Goal: Obtain resource: Download file/media

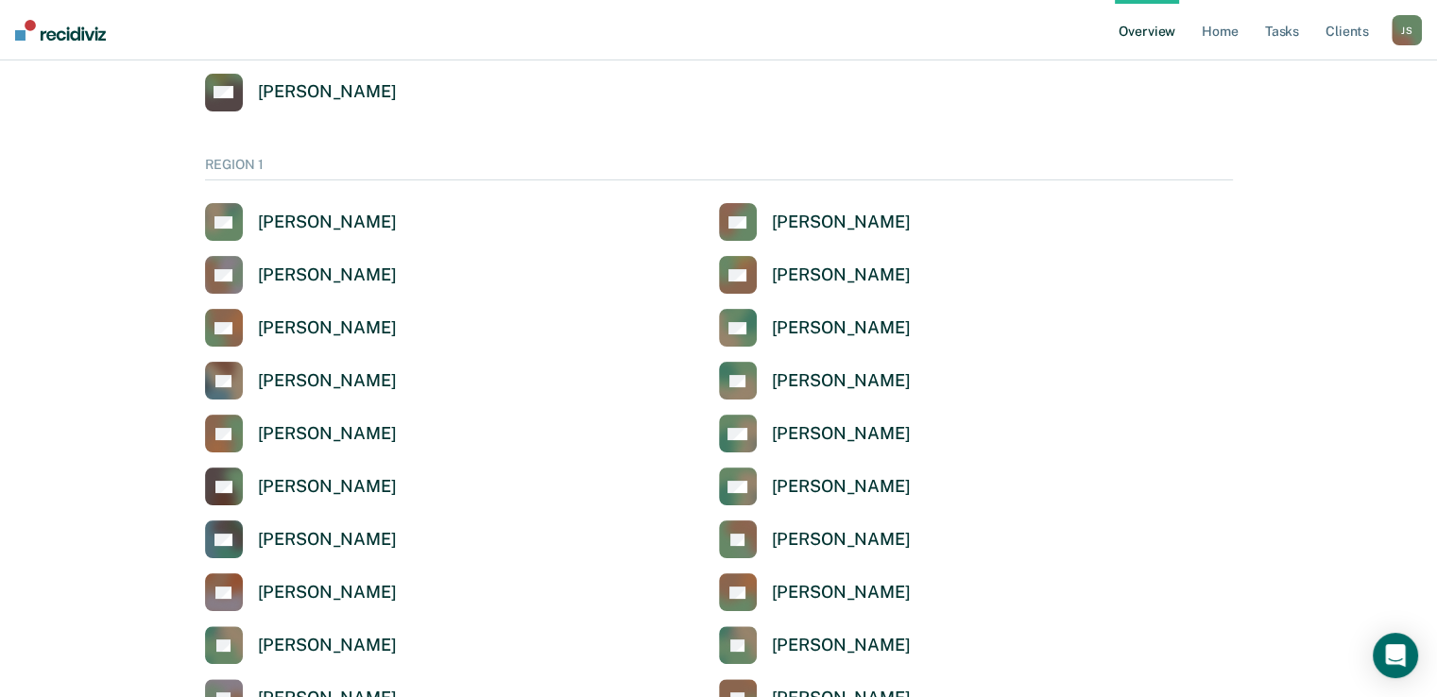
scroll to position [331, 0]
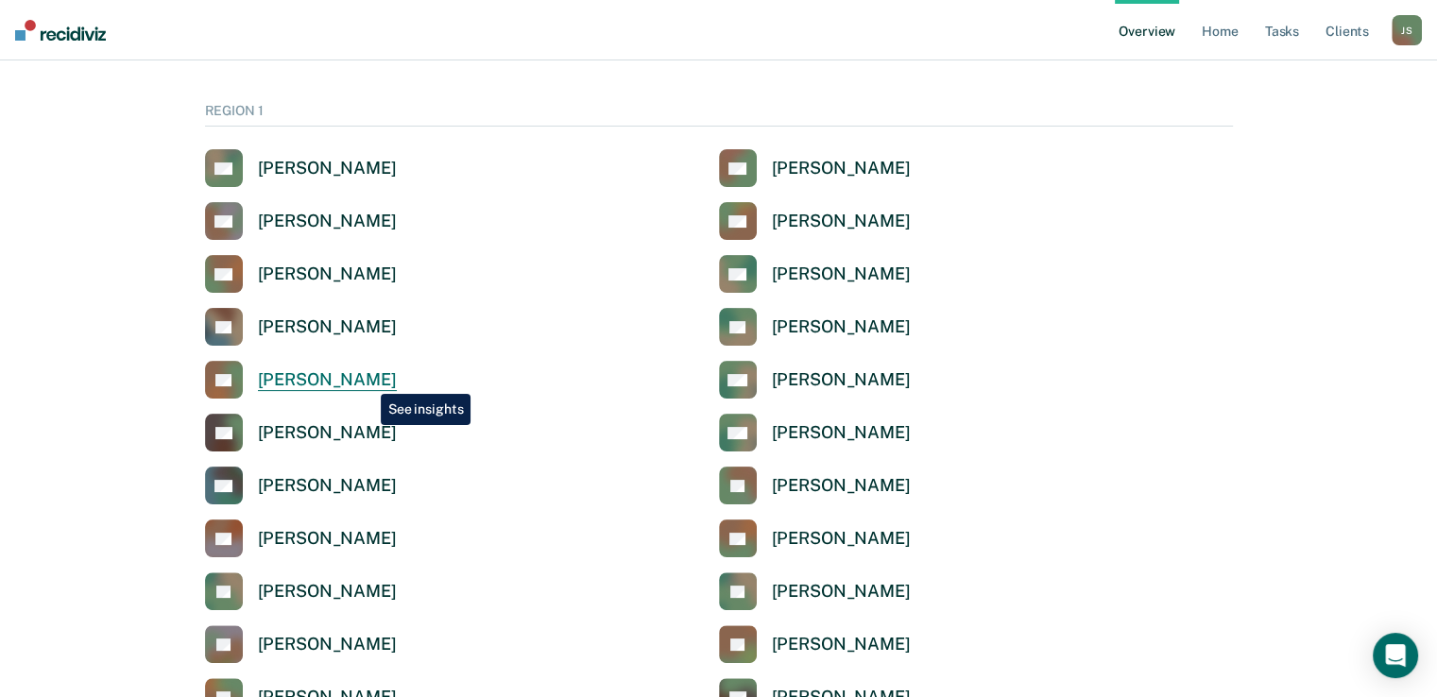
click at [367, 380] on div "Camelia Townsend" at bounding box center [327, 380] width 139 height 22
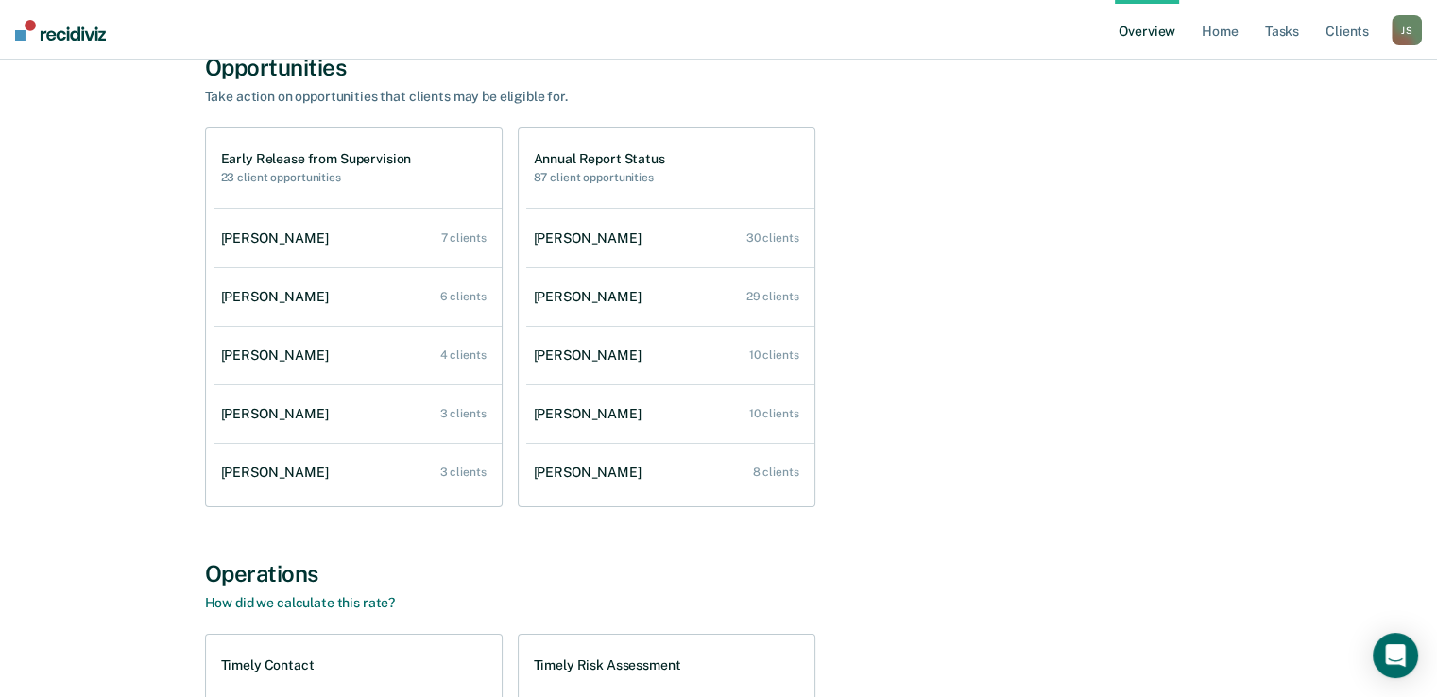
scroll to position [185, 0]
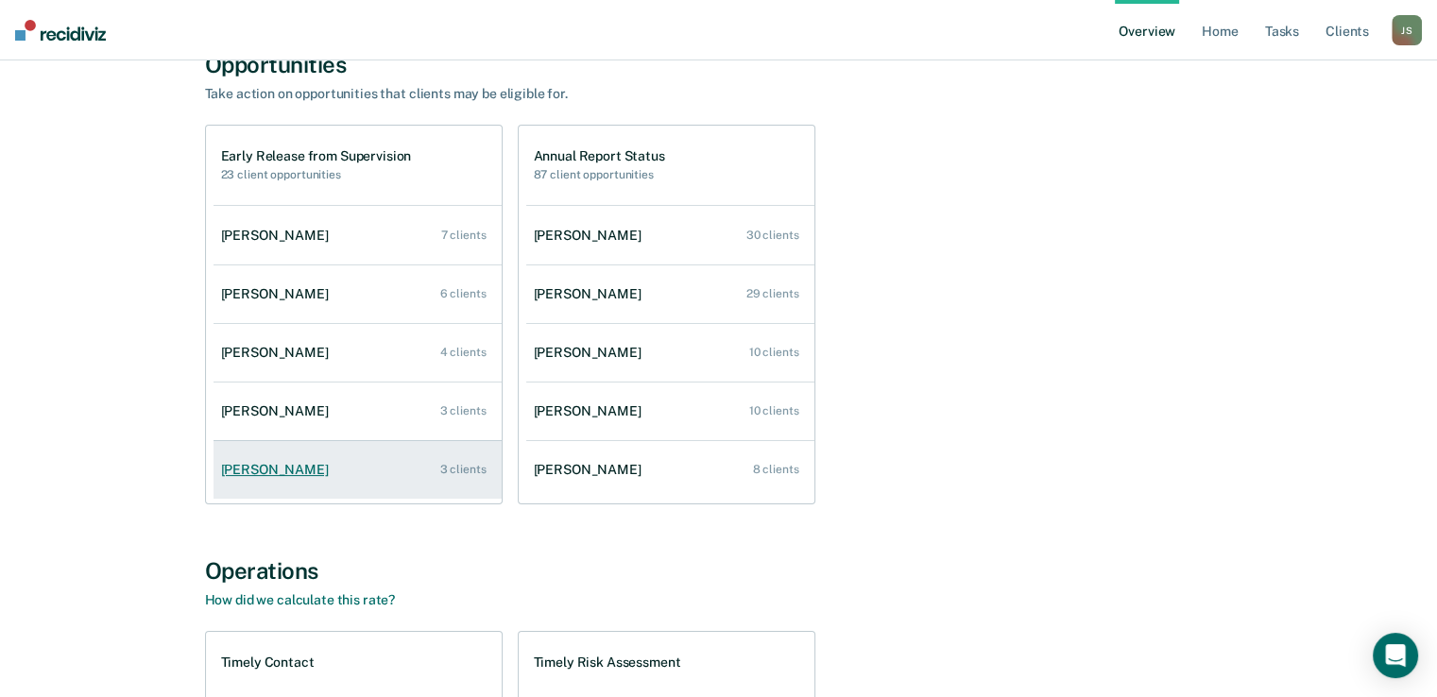
click at [457, 470] on div "3 clients" at bounding box center [463, 469] width 46 height 13
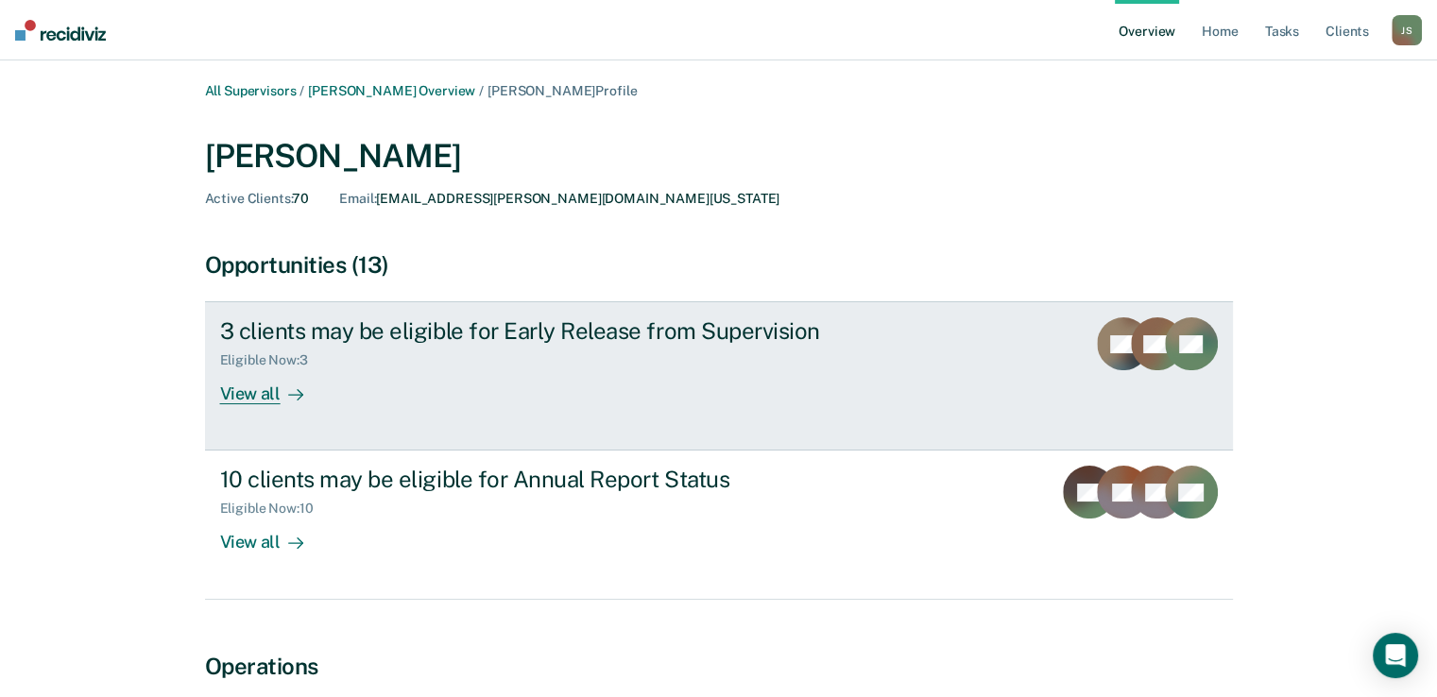
click at [1165, 349] on icon "PR" at bounding box center [1191, 343] width 53 height 53
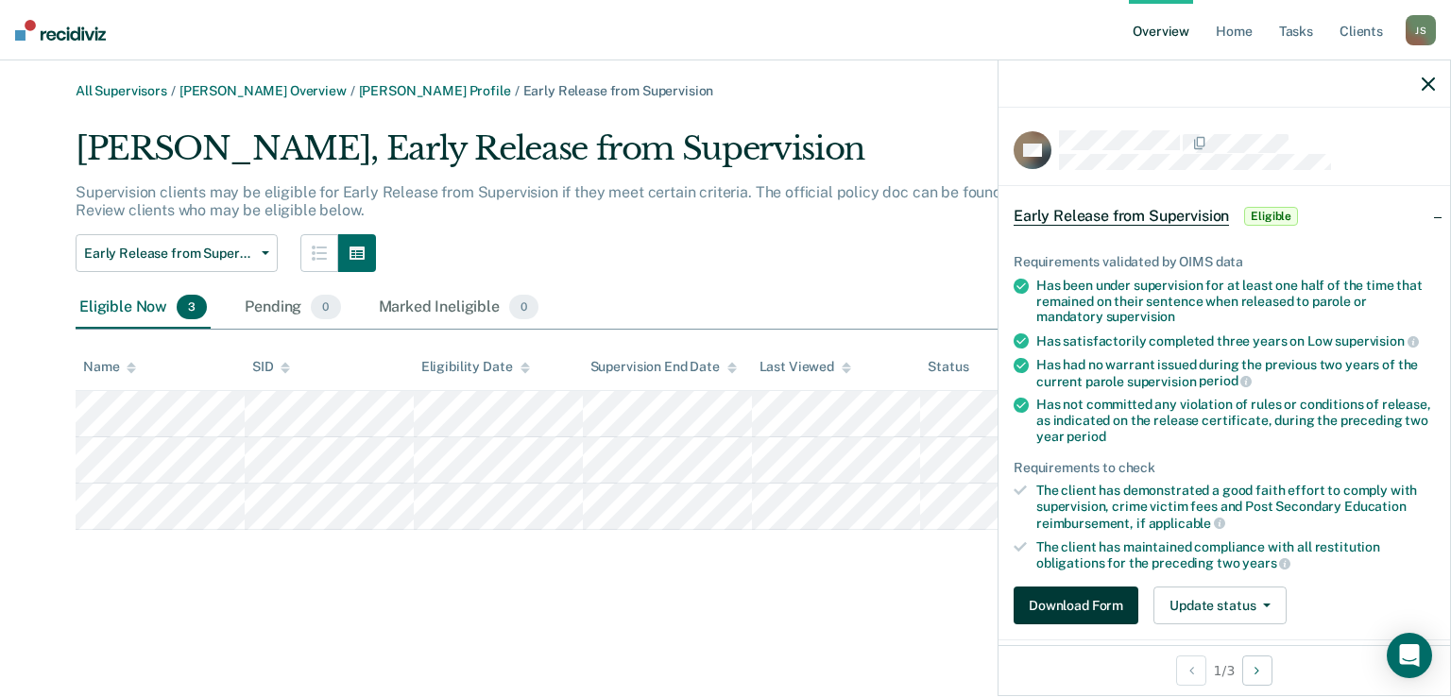
click at [1100, 601] on button "Download Form" at bounding box center [1076, 606] width 125 height 38
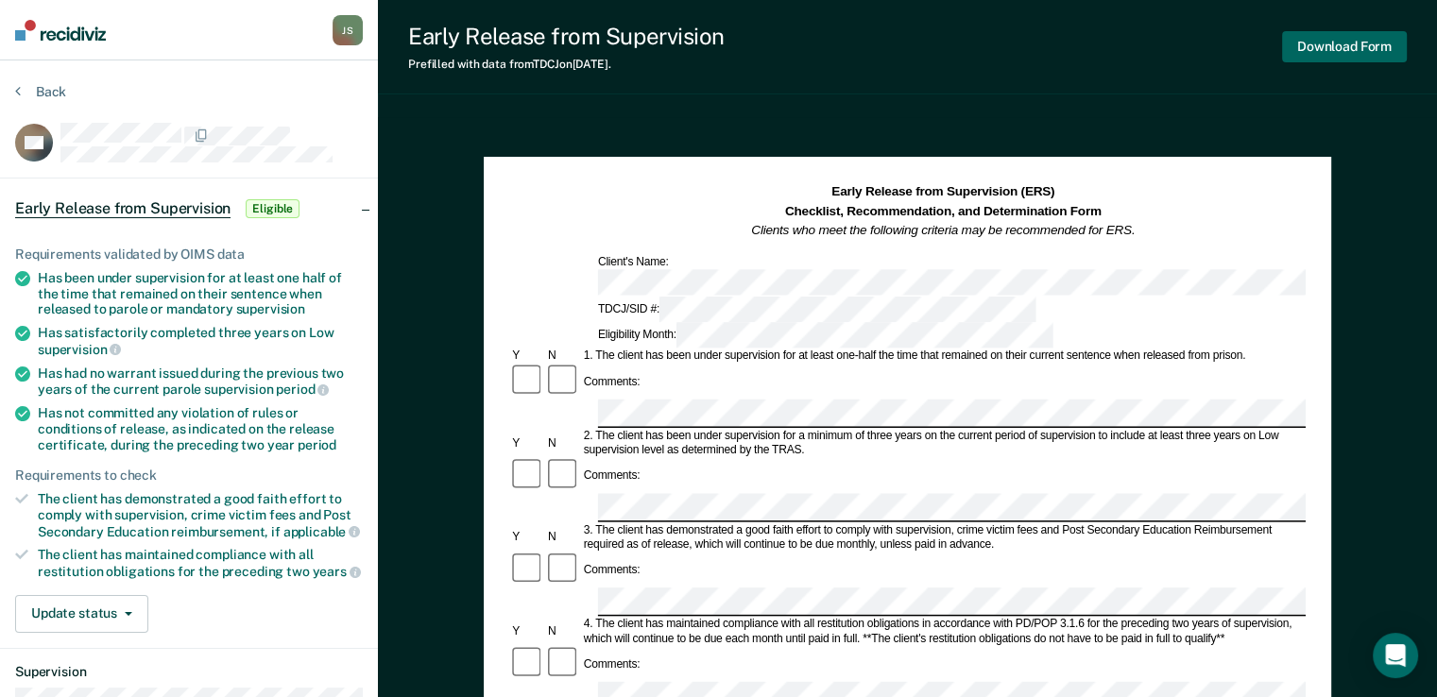
click at [1364, 50] on button "Download Form" at bounding box center [1344, 46] width 125 height 31
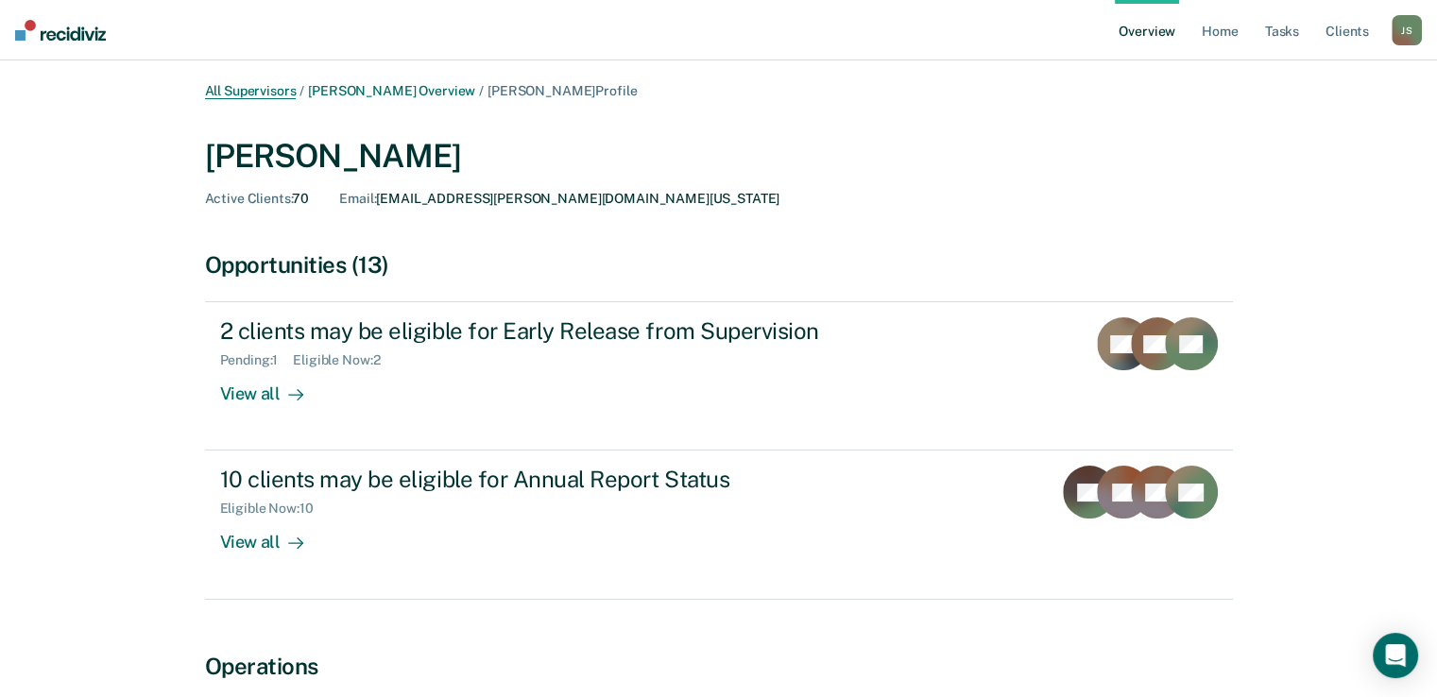
click at [269, 87] on link "All Supervisors" at bounding box center [251, 91] width 92 height 16
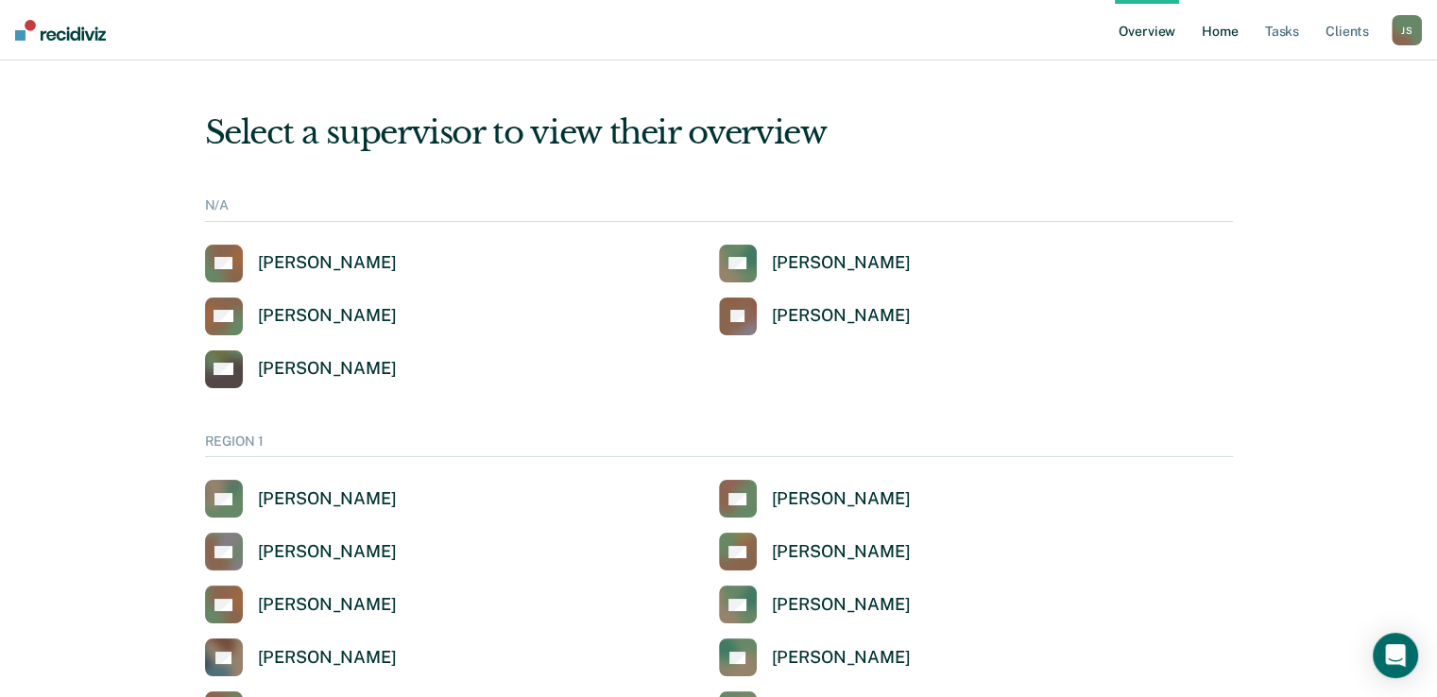
click at [1233, 31] on link "Home" at bounding box center [1219, 30] width 43 height 60
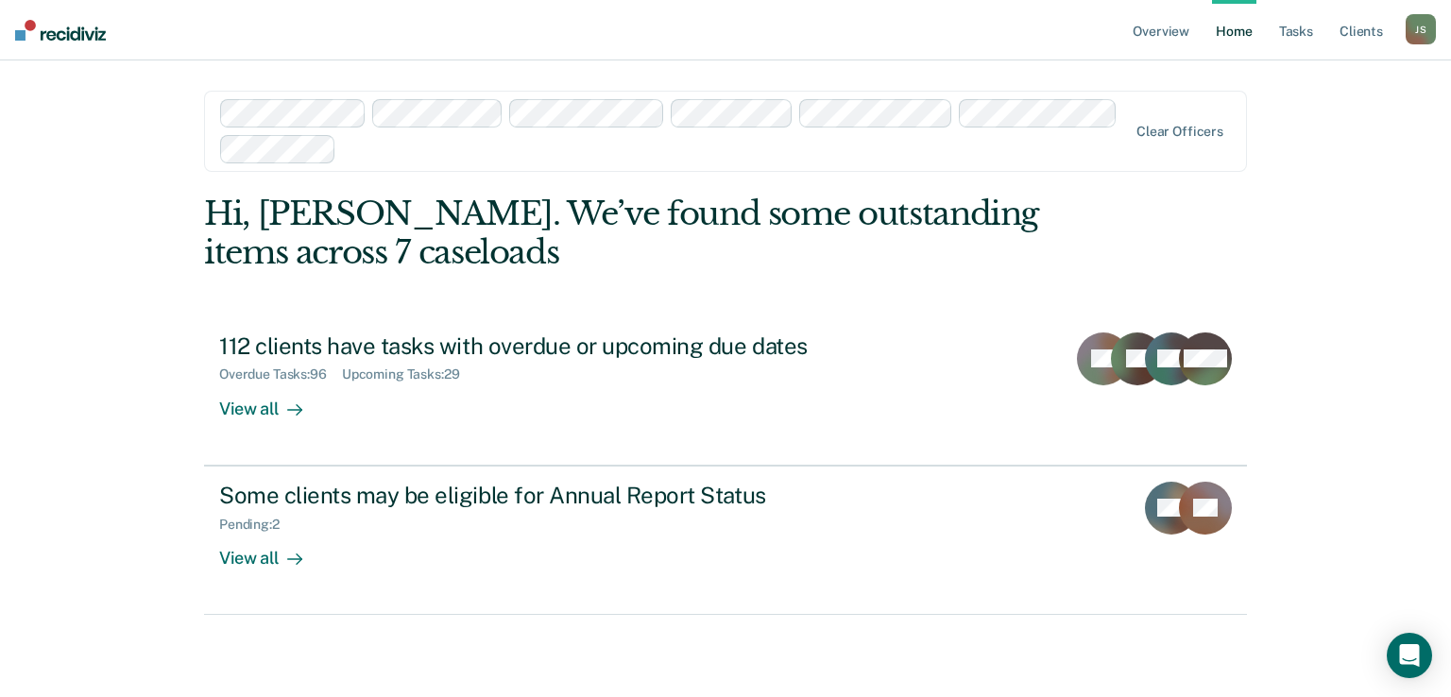
click at [442, 155] on div at bounding box center [735, 149] width 783 height 22
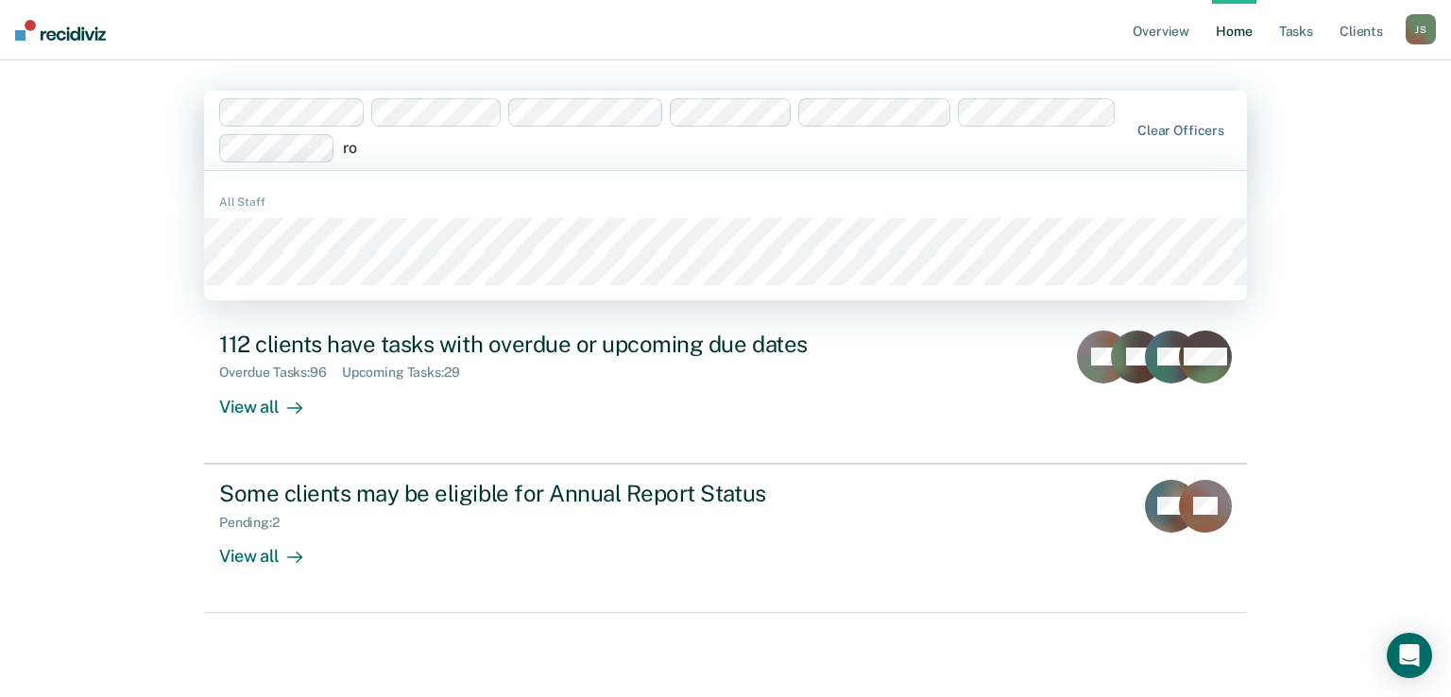
type input "r"
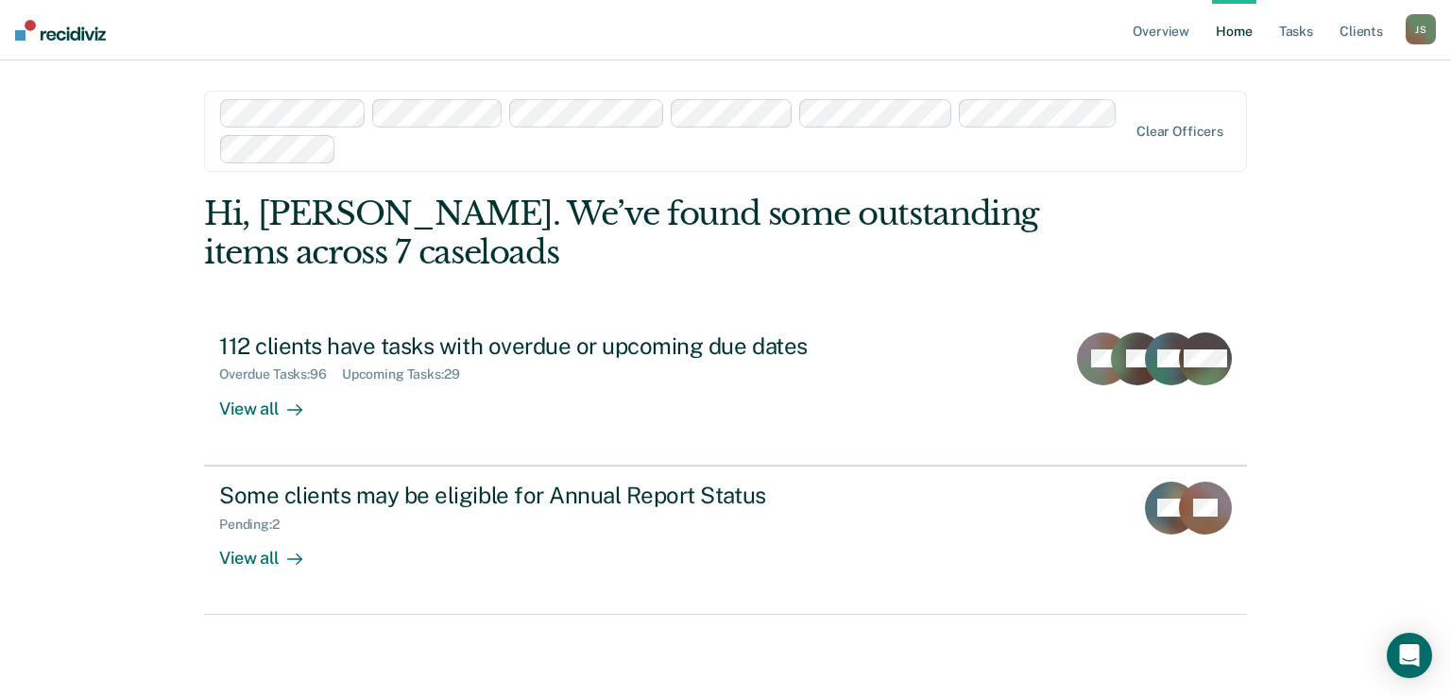
click at [49, 338] on div "Overview Home Tasks Client s Jerri Stencil J S Profile How it works Log Out Cle…" at bounding box center [725, 348] width 1451 height 697
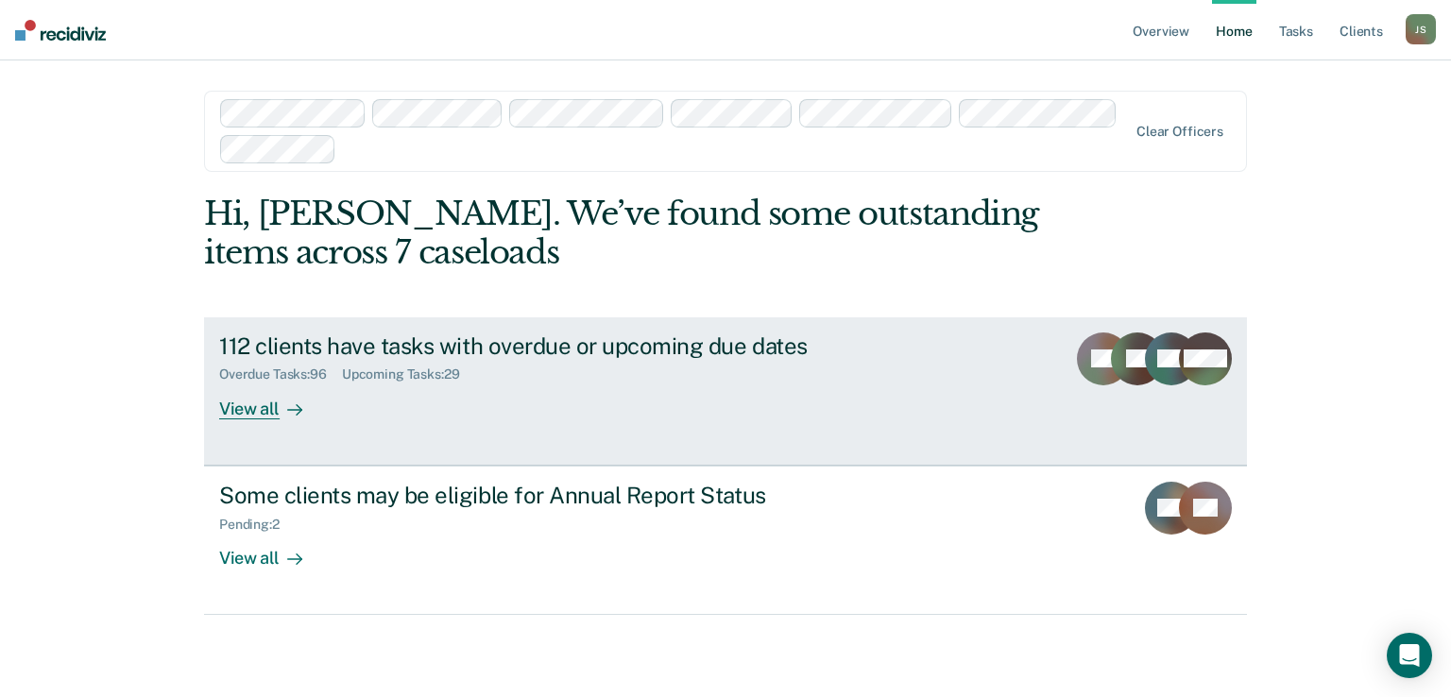
click at [259, 411] on div "View all" at bounding box center [272, 401] width 106 height 37
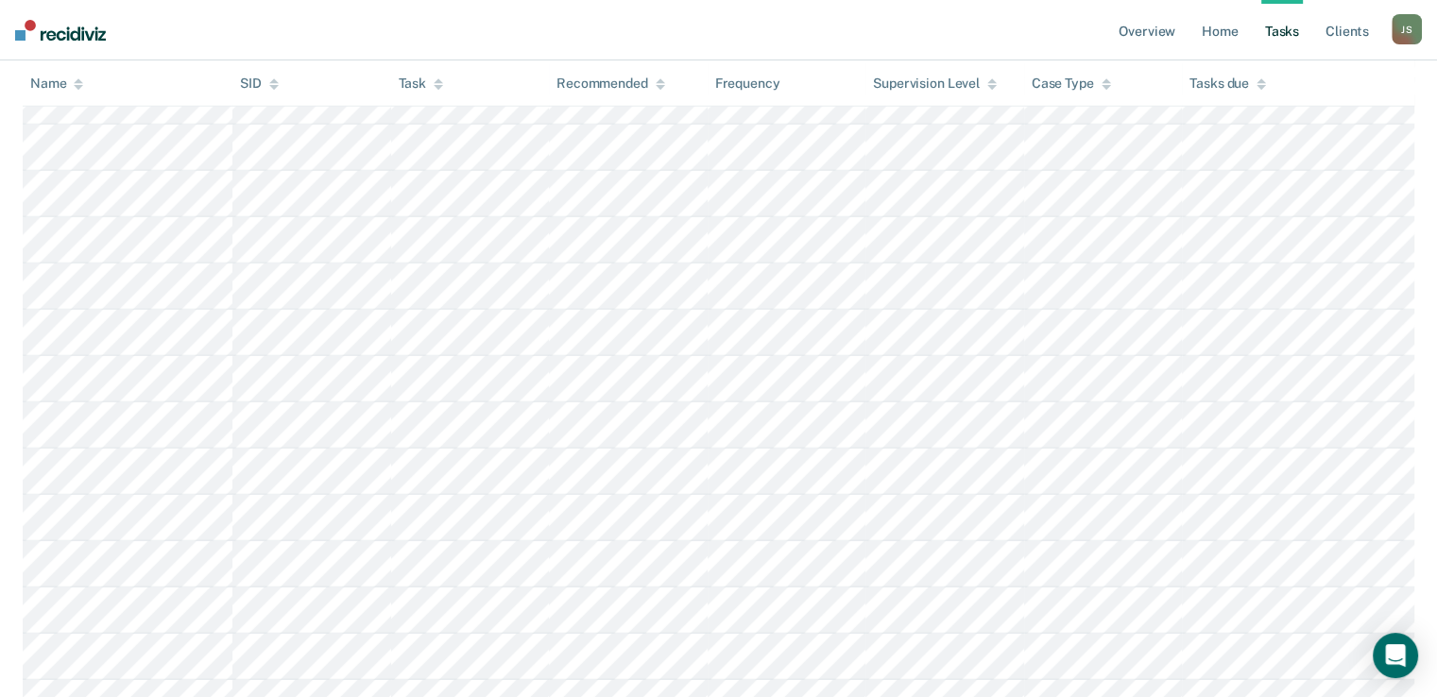
scroll to position [5216, 0]
